Goal: Task Accomplishment & Management: Manage account settings

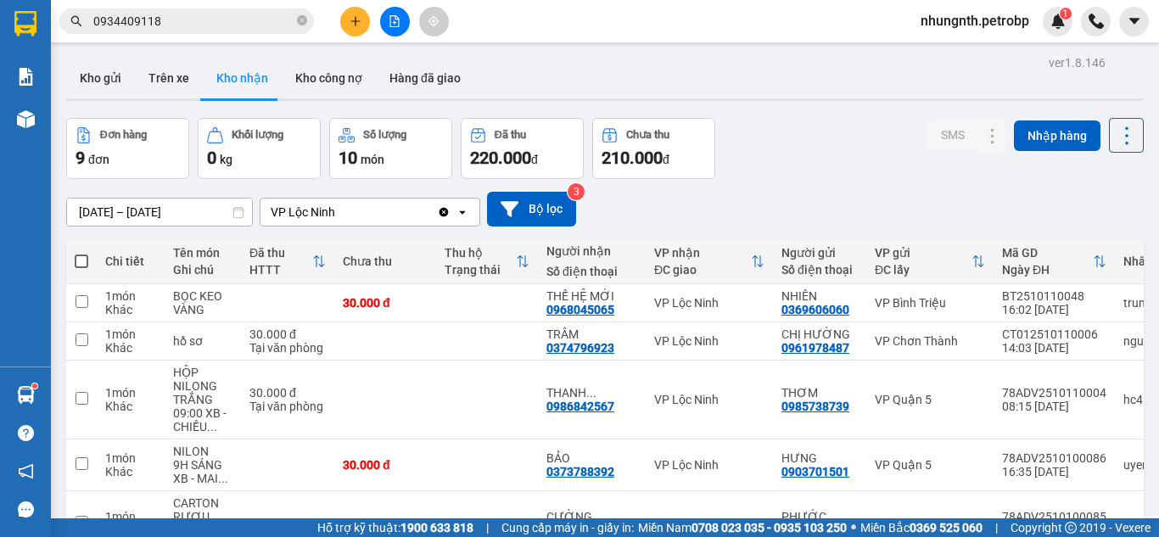
click at [147, 75] on button "Trên xe" at bounding box center [169, 78] width 68 height 41
type input "01/10/2025 – 11/10/2025"
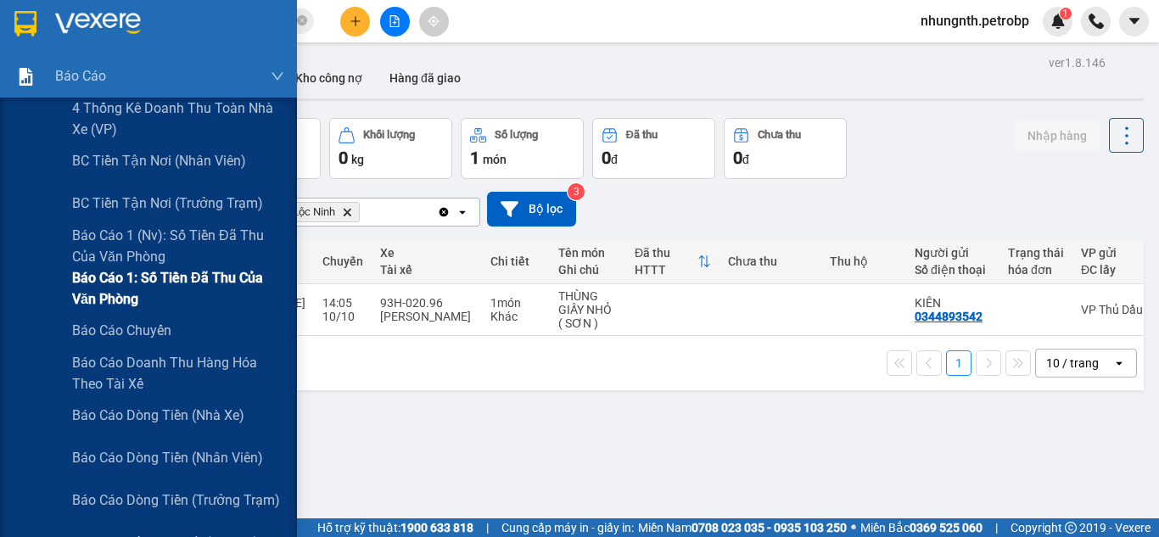
scroll to position [85, 0]
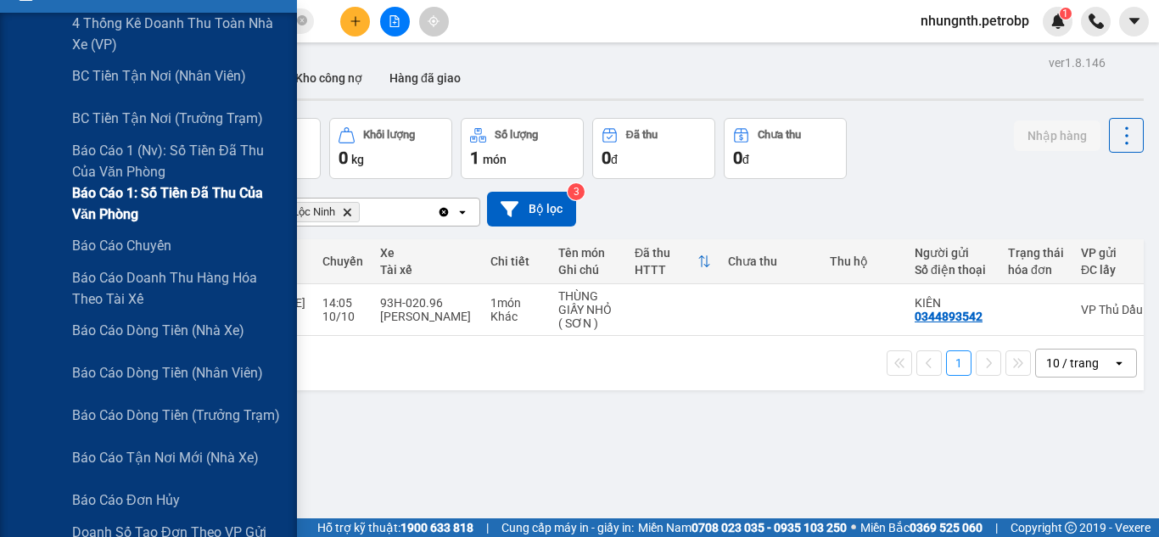
click at [159, 204] on span "Báo cáo 1: Số tiền đã thu của văn phòng" at bounding box center [178, 203] width 212 height 42
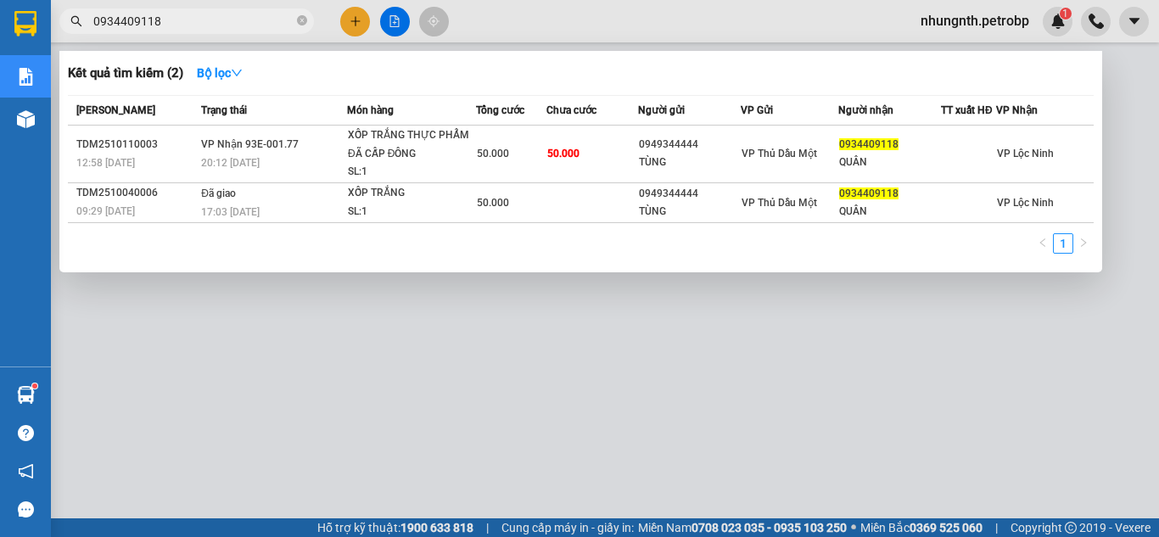
drag, startPoint x: 299, startPoint y: 25, endPoint x: 229, endPoint y: 25, distance: 70.4
click at [299, 25] on icon "close-circle" at bounding box center [302, 20] width 10 height 10
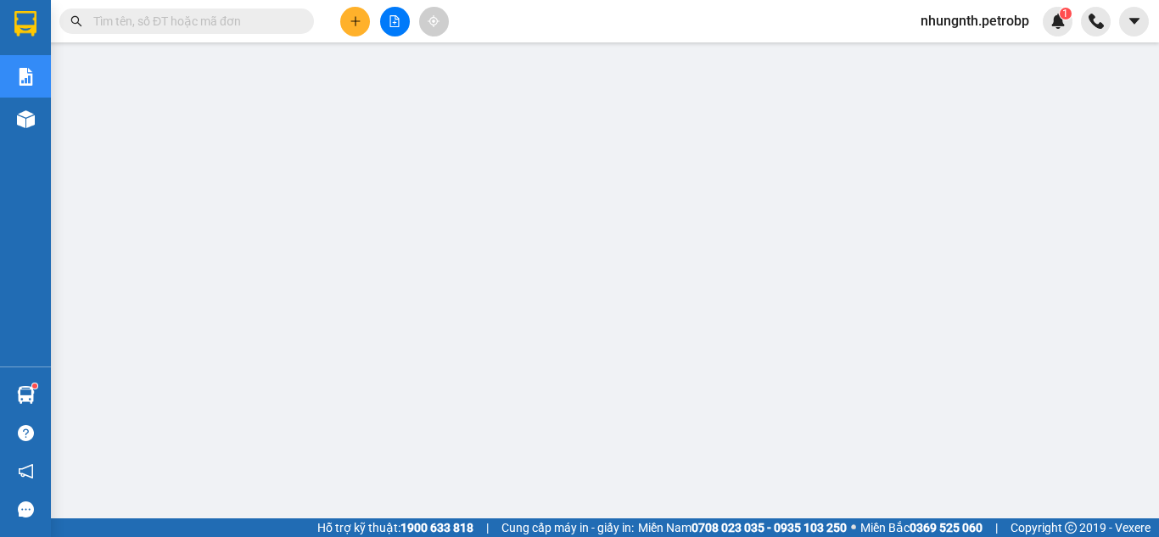
click at [229, 25] on input "text" at bounding box center [193, 21] width 200 height 19
paste input "LN2510110007"
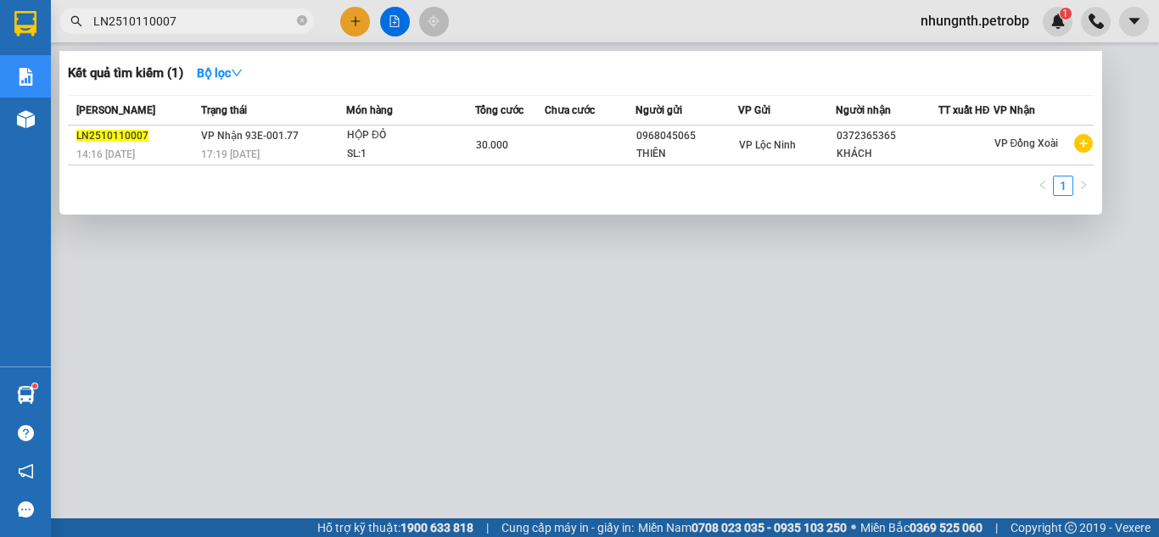
type input "LN2510110007"
click at [381, 322] on div at bounding box center [579, 268] width 1159 height 537
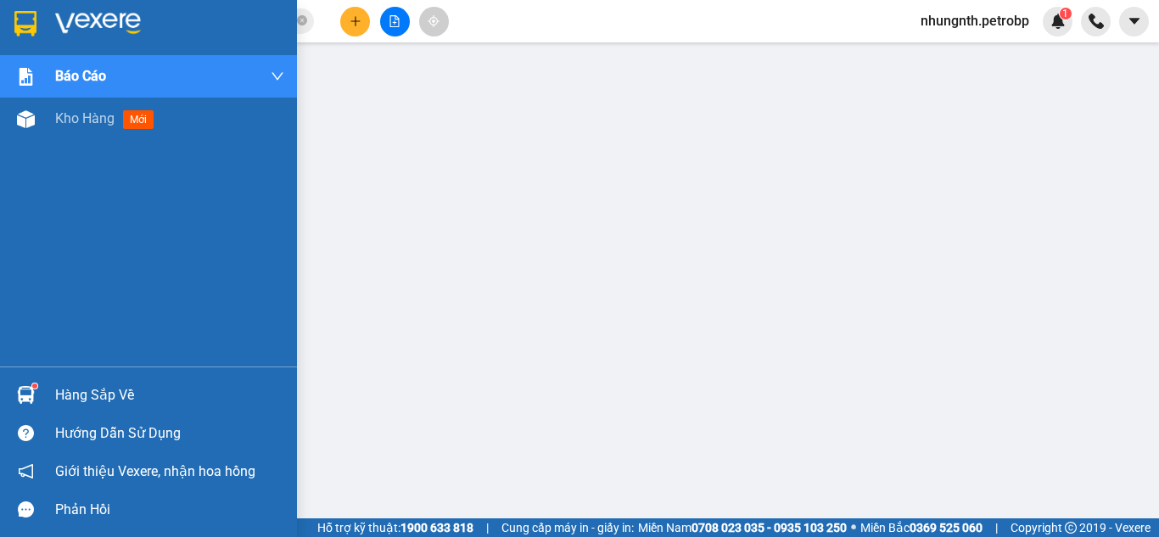
drag, startPoint x: 65, startPoint y: 119, endPoint x: 268, endPoint y: 182, distance: 212.3
click at [65, 117] on span "Kho hàng" at bounding box center [84, 118] width 59 height 16
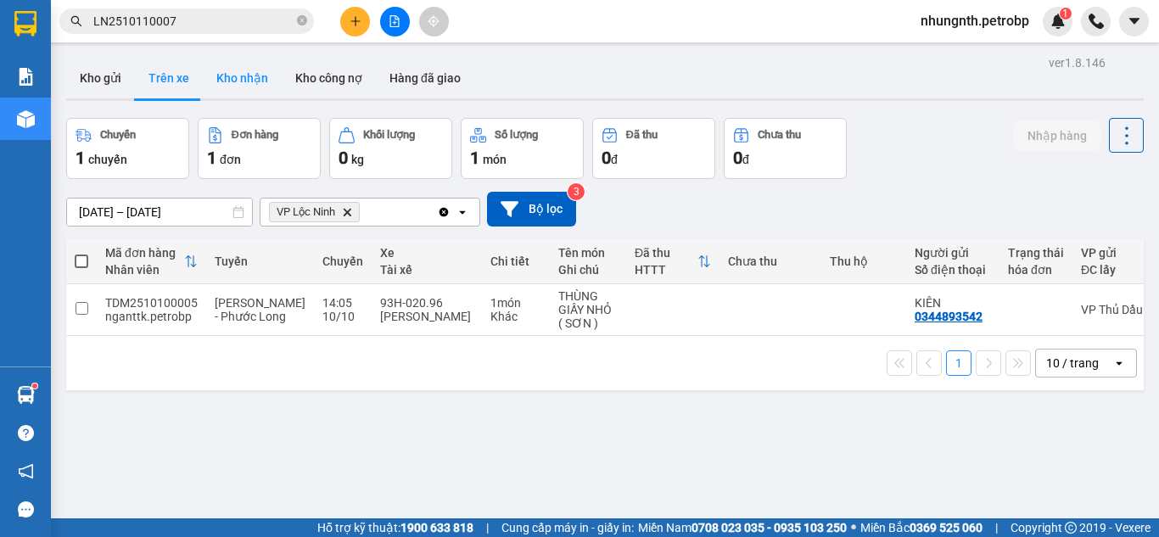
click at [238, 81] on button "Kho nhận" at bounding box center [242, 78] width 79 height 41
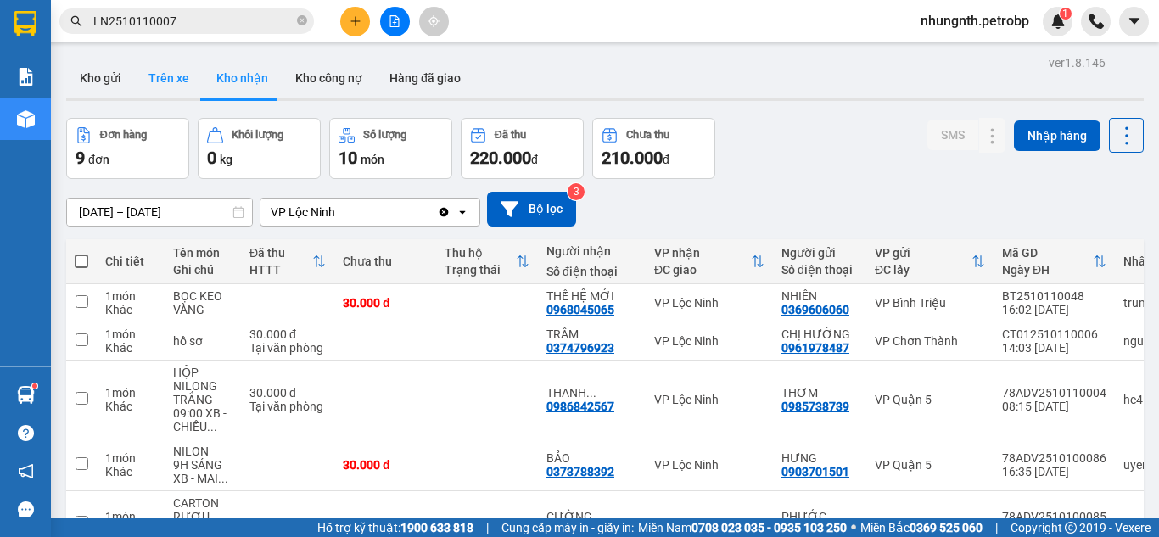
click at [160, 81] on button "Trên xe" at bounding box center [169, 78] width 68 height 41
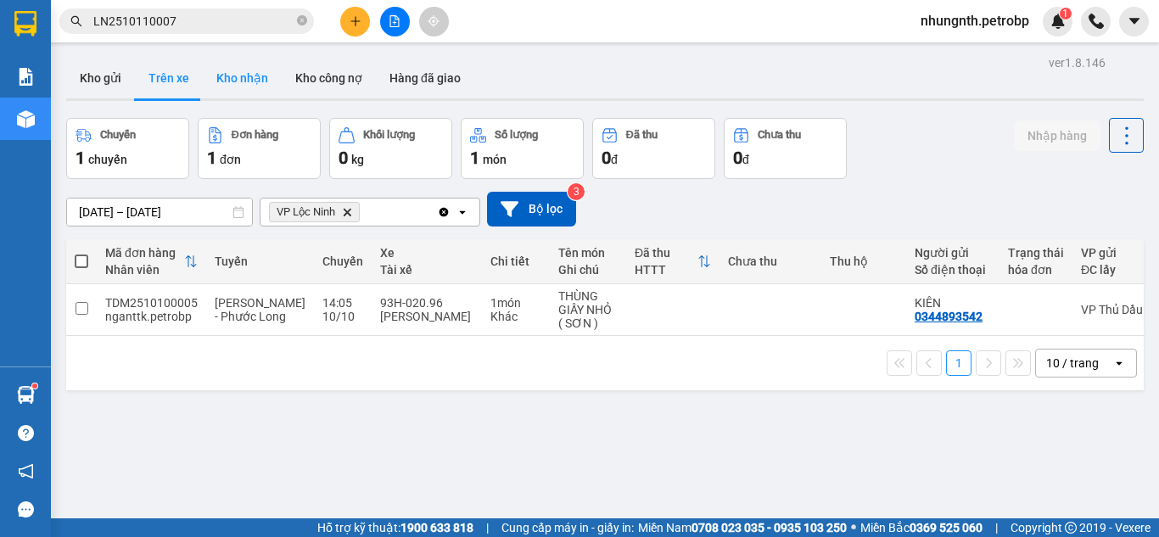
click at [234, 74] on button "Kho nhận" at bounding box center [242, 78] width 79 height 41
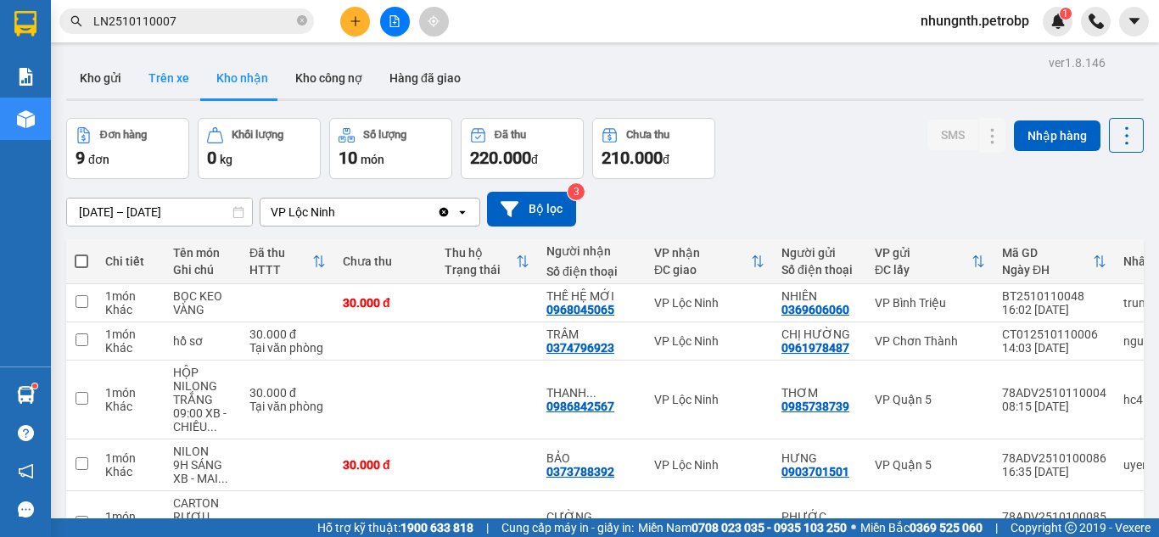
click at [170, 80] on button "Trên xe" at bounding box center [169, 78] width 68 height 41
type input "01/10/2025 – 11/10/2025"
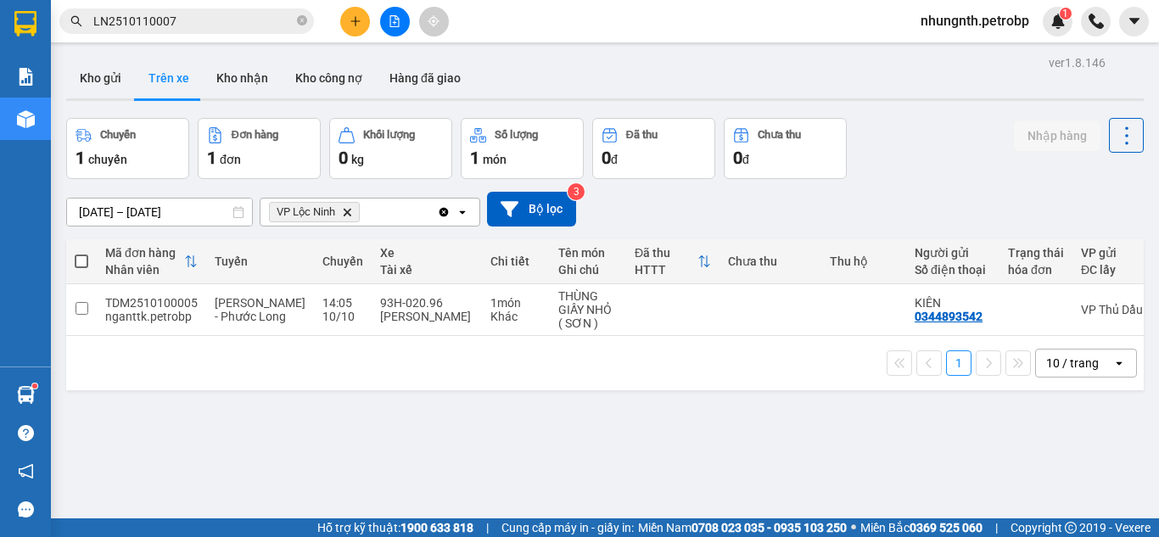
click at [1012, 20] on span "nhungnth.petrobp" at bounding box center [975, 20] width 136 height 21
click at [968, 51] on span "Đăng xuất" at bounding box center [981, 52] width 104 height 19
